Goal: Feedback & Contribution: Contribute content

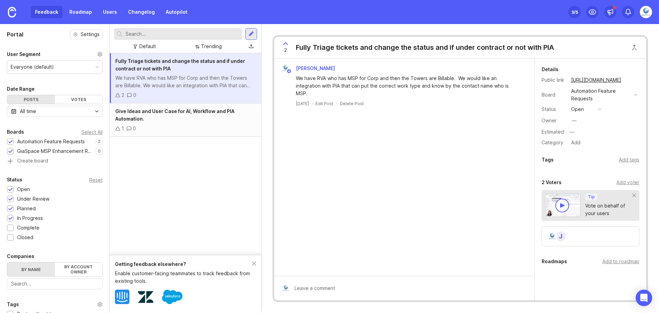
click at [643, 15] on img at bounding box center [646, 12] width 12 height 12
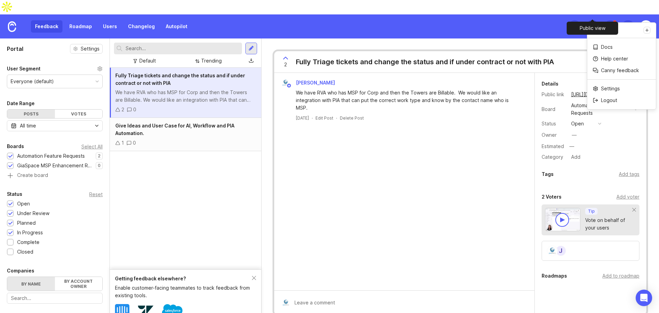
click at [591, 22] on icon at bounding box center [593, 26] width 8 height 8
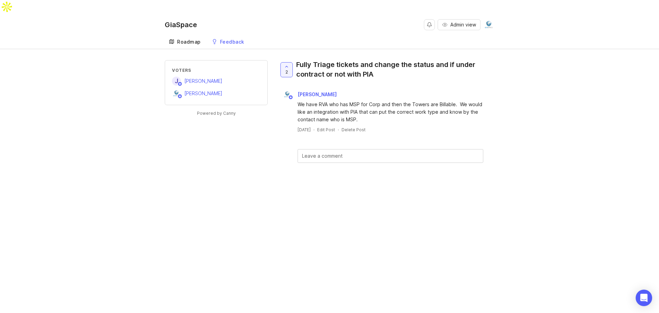
click at [191, 39] on div "Roadmap" at bounding box center [189, 41] width 24 height 5
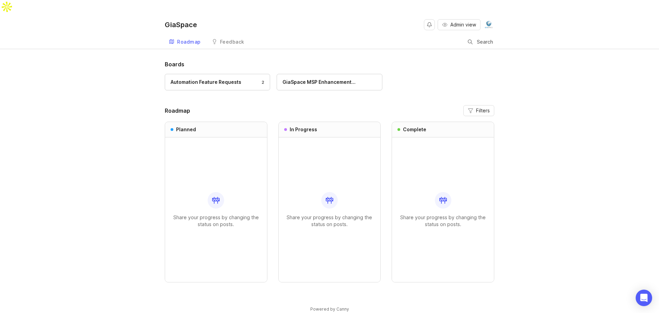
click at [195, 39] on div "Roadmap" at bounding box center [189, 41] width 24 height 5
click at [233, 35] on link "Feedback" at bounding box center [228, 42] width 41 height 14
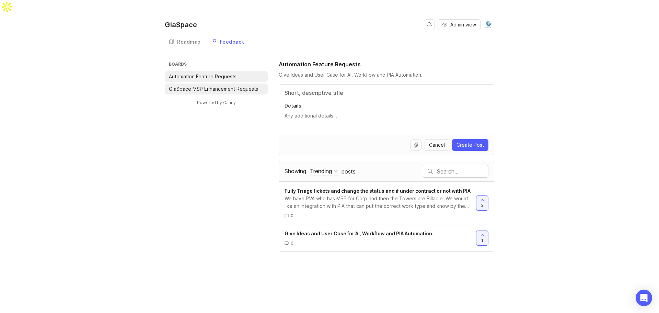
click at [219, 85] on p "GiaSpace MSP Enhancement Requests" at bounding box center [213, 88] width 89 height 7
click at [327, 230] on link "Give Ideas and User Case for AI, Workflow and PIA Automation. 0" at bounding box center [381, 238] width 192 height 16
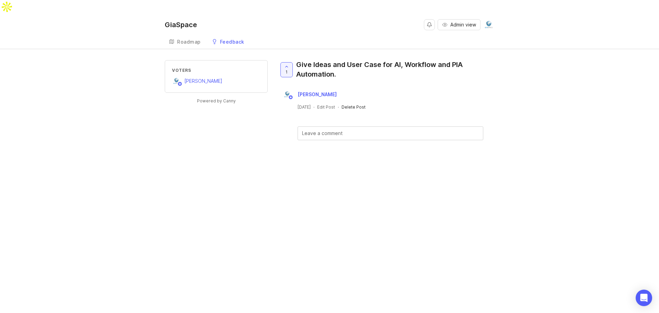
click at [363, 104] on div "Delete Post" at bounding box center [354, 107] width 24 height 6
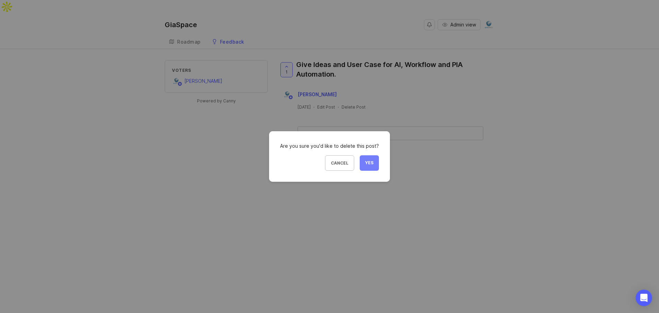
click at [369, 163] on span "Yes" at bounding box center [369, 163] width 8 height 6
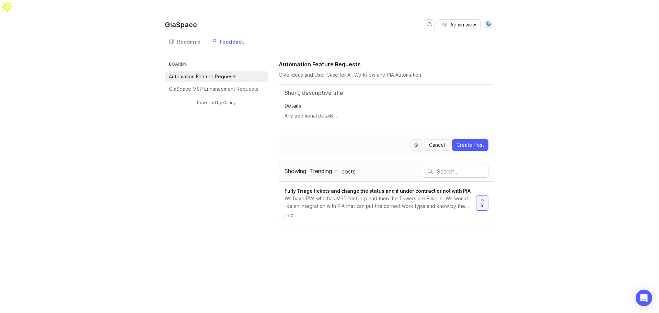
click at [207, 73] on p "Automation Feature Requests" at bounding box center [203, 76] width 68 height 7
click at [342, 89] on input "Title" at bounding box center [387, 93] width 204 height 8
type input "Be able to block spam emails on Office 365 edge connector."
click at [303, 112] on textarea "Details" at bounding box center [387, 116] width 204 height 8
drag, startPoint x: 420, startPoint y: 102, endPoint x: 261, endPoint y: 98, distance: 158.7
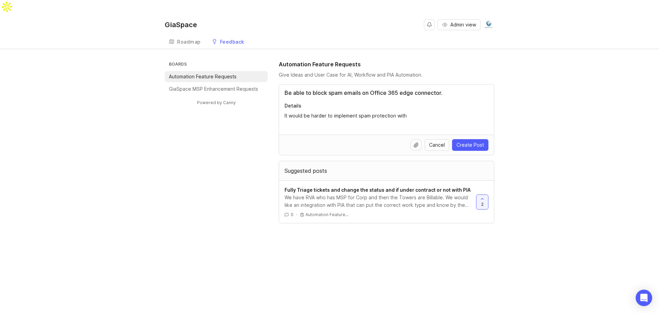
click at [261, 98] on div "Boards Automation Feature Requests GiaSpace MSP Enhancement Requests Powered by…" at bounding box center [330, 141] width 330 height 163
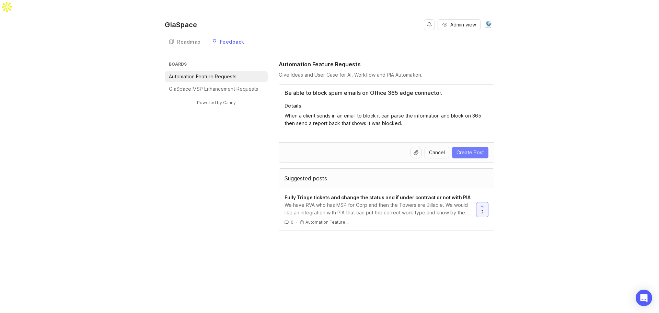
type textarea "When a client sends in an email to block it can parse the information and block…"
click at [471, 147] on button "Create Post" at bounding box center [470, 153] width 36 height 12
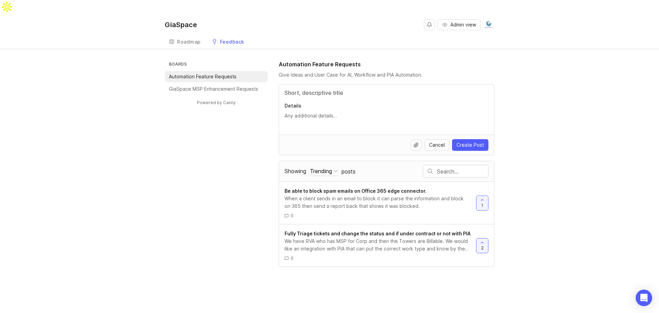
click at [318, 89] on input "Title" at bounding box center [387, 93] width 204 height 8
type input "Be able to release or block via MESH API"
click at [323, 112] on textarea "Details" at bounding box center [387, 116] width 204 height 8
paste textarea "[URL][DOMAIN_NAME]"
type textarea "[URL][DOMAIN_NAME]"
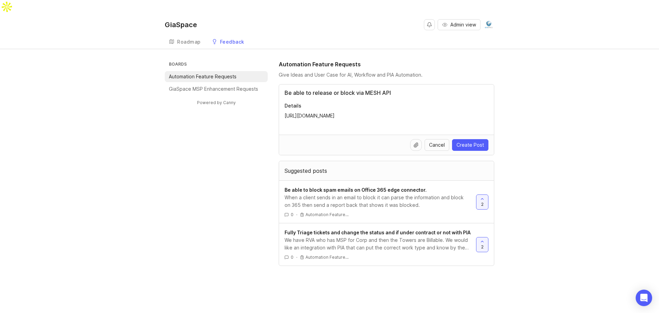
click at [354, 89] on input "Be able to release or block via MESH API" at bounding box center [387, 93] width 204 height 8
type input "Be able to release or block an email via MESH API"
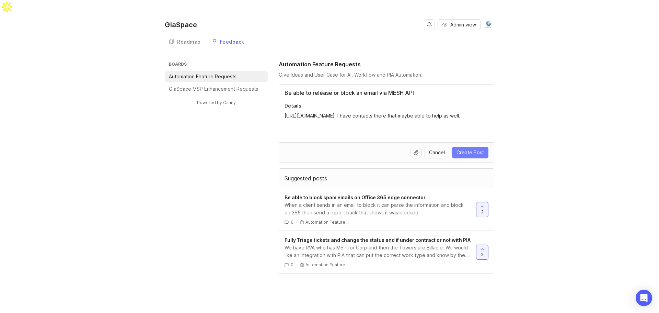
type textarea "[URL][DOMAIN_NAME] I have contacts there that maybe able to help as well."
click at [473, 147] on button "Create Post" at bounding box center [470, 153] width 36 height 12
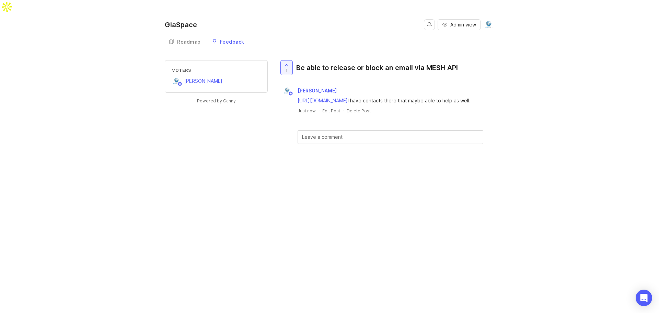
click at [229, 39] on div "Feedback" at bounding box center [232, 41] width 24 height 5
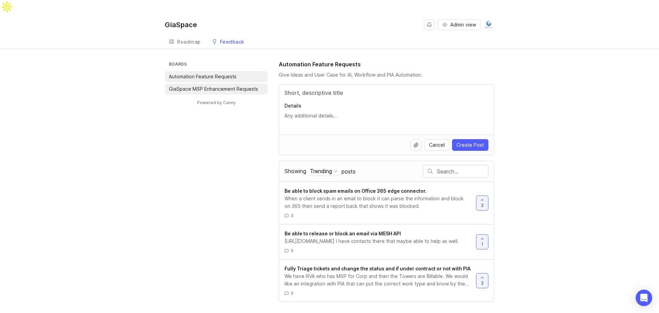
click at [198, 85] on p "GiaSpace MSP Enhancement Requests" at bounding box center [213, 88] width 89 height 7
